Goal: Share content

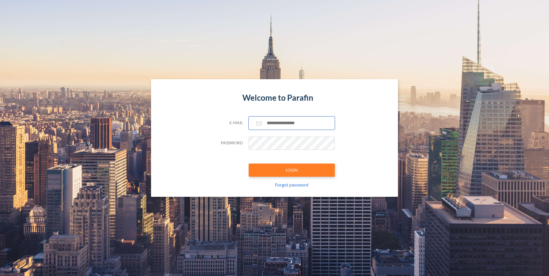
click at [266, 124] on input "text" at bounding box center [292, 123] width 86 height 13
type input "**********"
click at [249, 164] on button "LOGIN" at bounding box center [292, 170] width 86 height 13
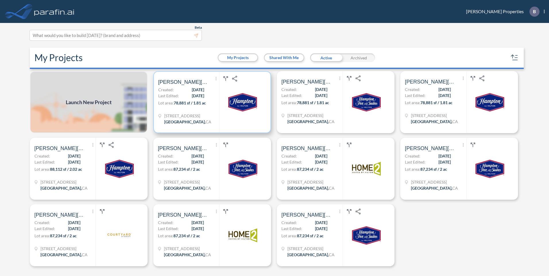
click at [192, 93] on div "Show More Created with sketchtool. Archive Reports Share a copy [PERSON_NAME] H…" at bounding box center [188, 102] width 61 height 61
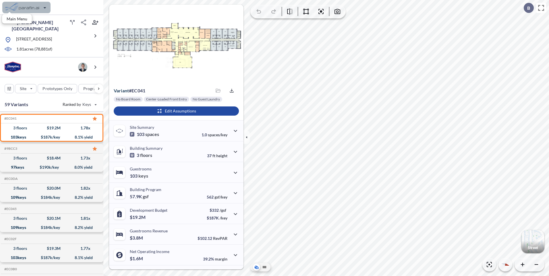
click at [43, 6] on div "button" at bounding box center [26, 7] width 48 height 11
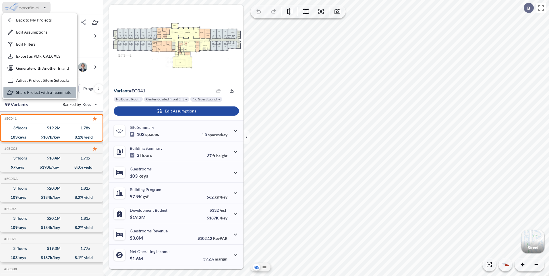
click at [40, 92] on div "button" at bounding box center [39, 92] width 73 height 11
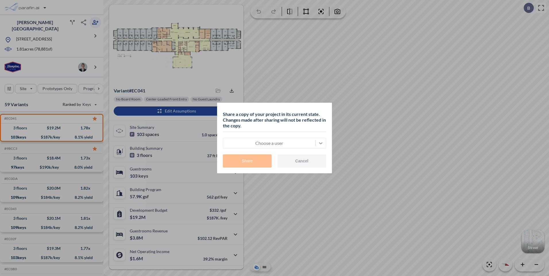
click at [320, 142] on icon at bounding box center [321, 143] width 6 height 6
click at [248, 142] on div at bounding box center [269, 143] width 86 height 7
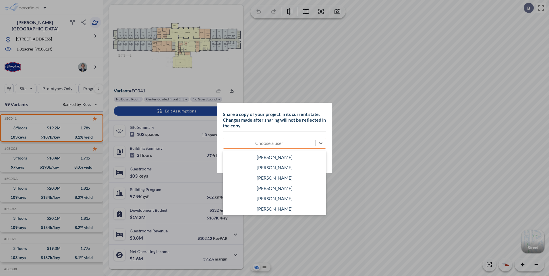
click at [248, 142] on div at bounding box center [269, 143] width 86 height 7
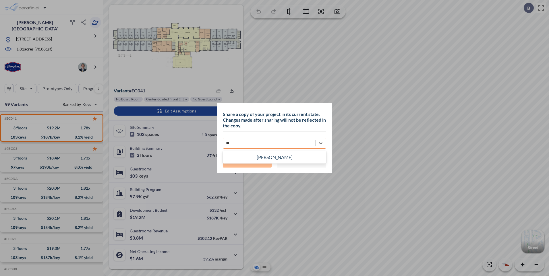
type input "*"
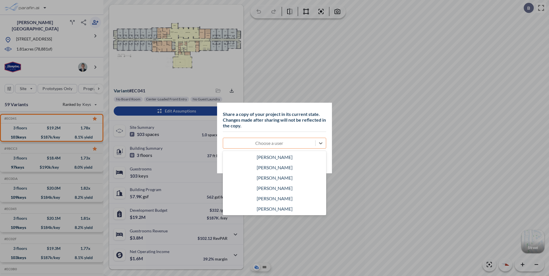
click at [302, 97] on div "Share a copy of your project in its current state. Changes made after sharing w…" at bounding box center [274, 138] width 549 height 276
